Goal: Navigation & Orientation: Find specific page/section

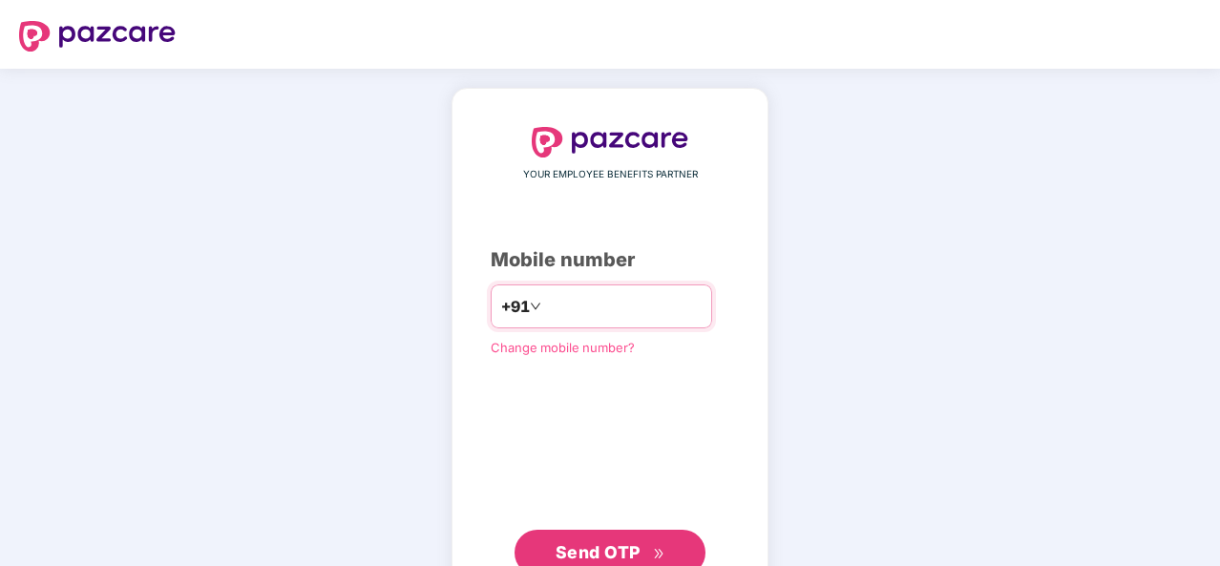
type input "**********"
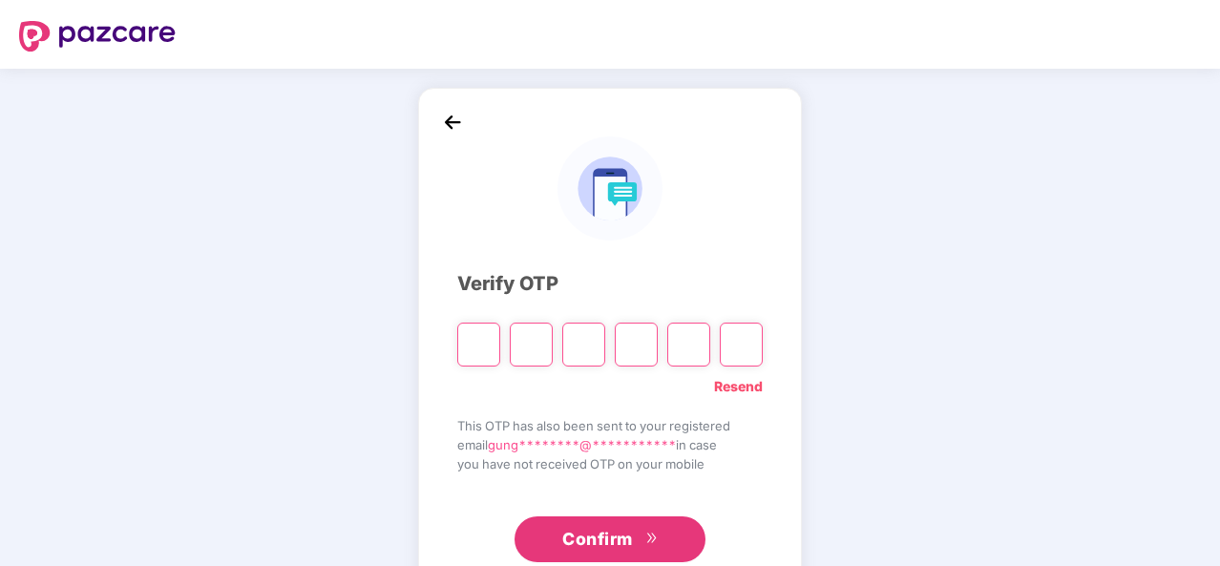
type input "*"
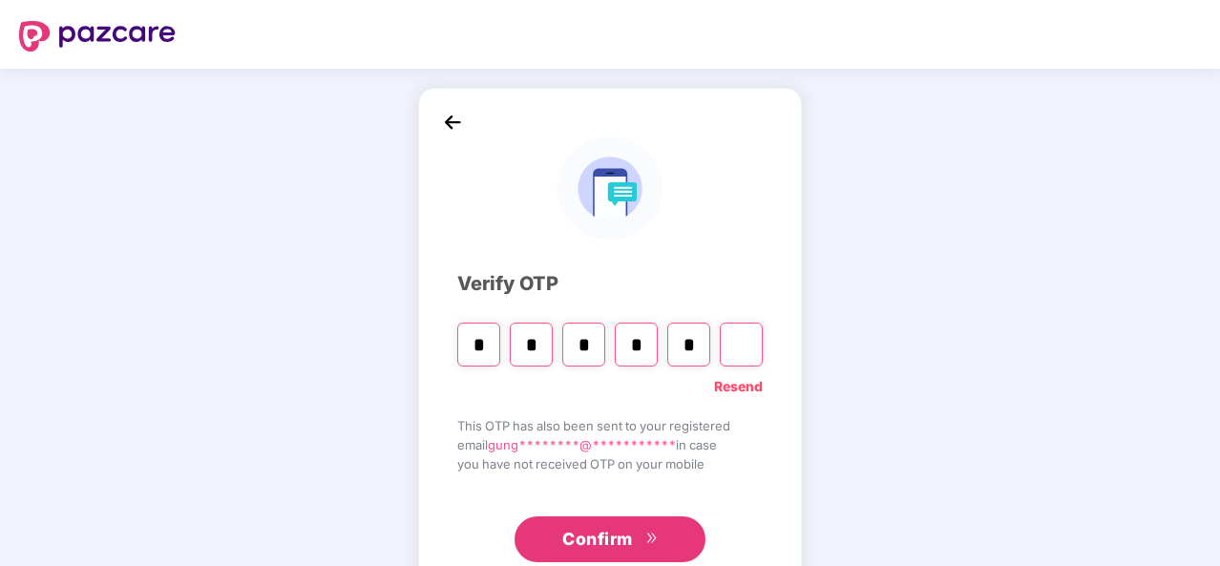
type input "*"
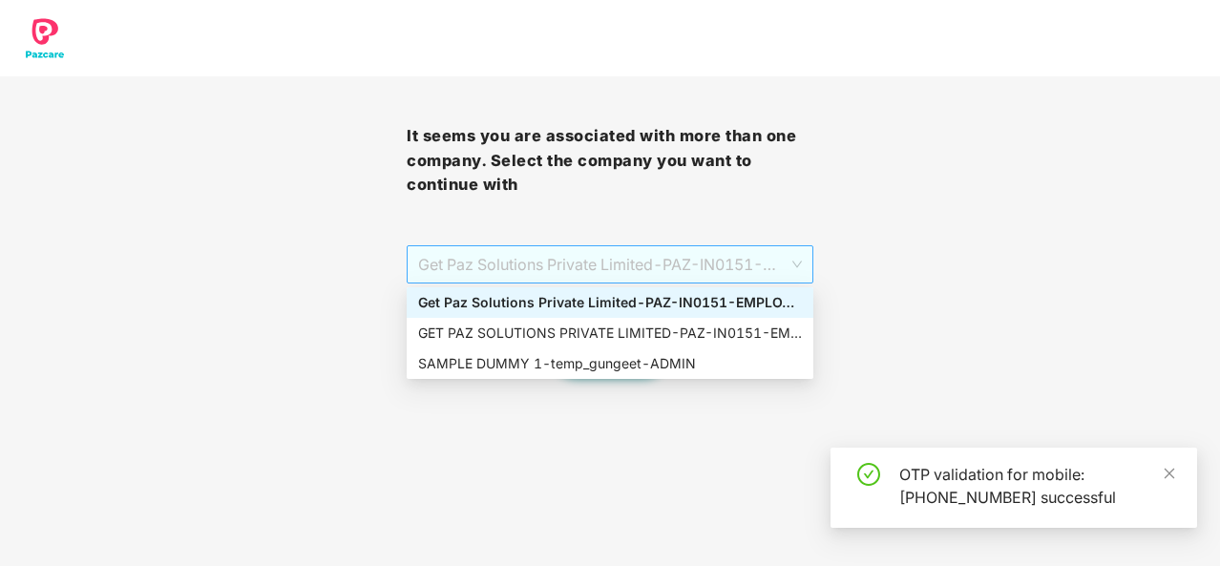
click at [558, 255] on span "Get Paz Solutions Private Limited - PAZ-IN0151 - EMPLOYEE" at bounding box center [610, 264] width 384 height 36
click at [571, 368] on div "SAMPLE DUMMY 1 - temp_gungeet - ADMIN" at bounding box center [610, 363] width 384 height 21
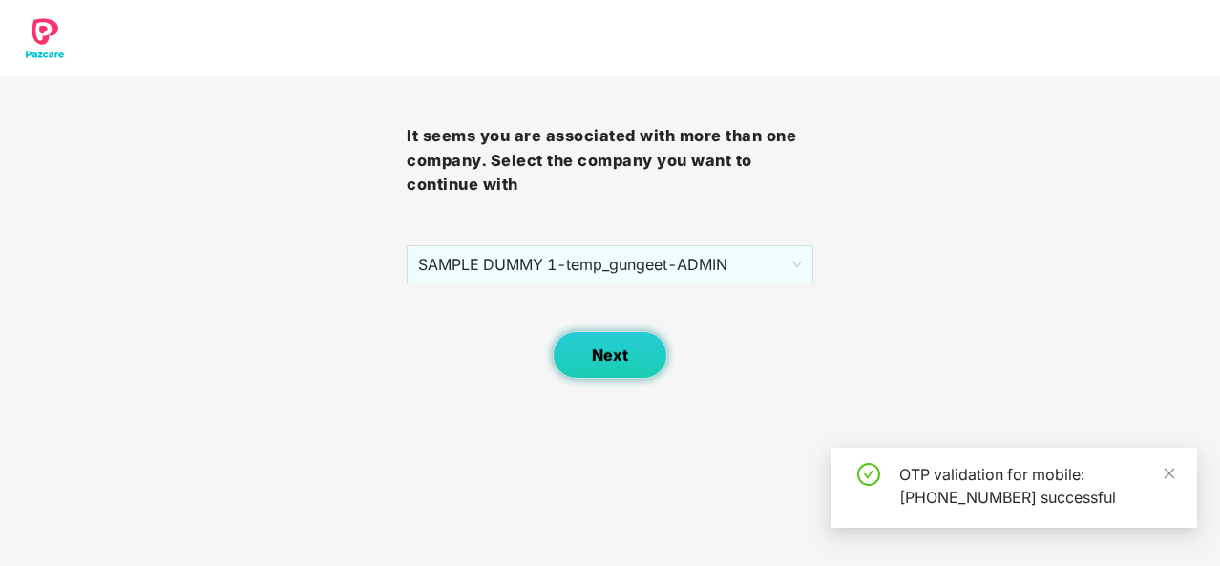
click at [619, 355] on span "Next" at bounding box center [610, 356] width 36 height 18
